Goal: Task Accomplishment & Management: Complete application form

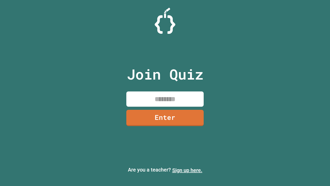
click at [187, 170] on link "Sign up here." at bounding box center [187, 170] width 30 height 6
